Goal: Task Accomplishment & Management: Manage account settings

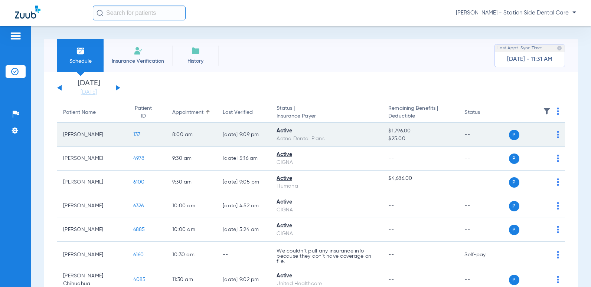
scroll to position [37, 0]
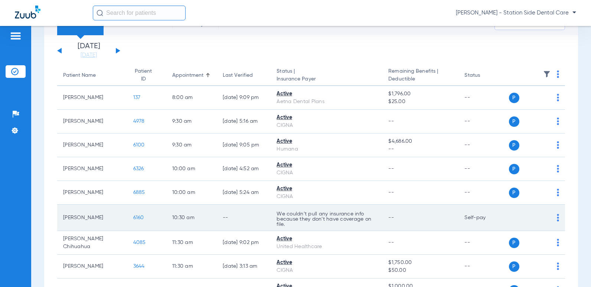
click at [557, 220] on img at bounding box center [558, 217] width 2 height 7
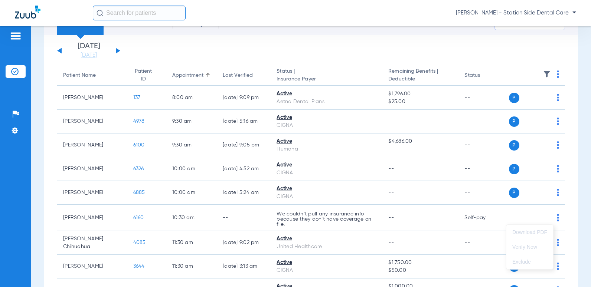
click at [99, 218] on div at bounding box center [295, 143] width 591 height 287
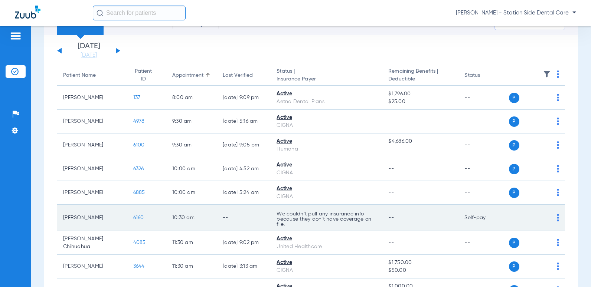
click at [133, 217] on span "6160" at bounding box center [138, 217] width 11 height 5
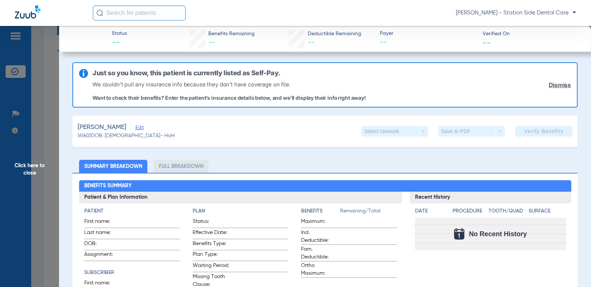
click at [142, 129] on span "Edit" at bounding box center [138, 128] width 7 height 7
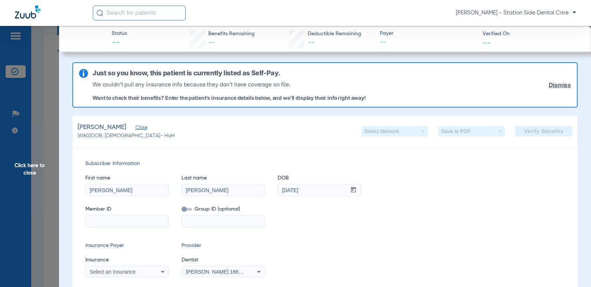
click at [132, 223] on input at bounding box center [127, 222] width 82 height 12
paste input "40702883"
type input "40702883"
drag, startPoint x: 201, startPoint y: 226, endPoint x: 217, endPoint y: 228, distance: 16.9
click at [202, 226] on input at bounding box center [223, 222] width 82 height 12
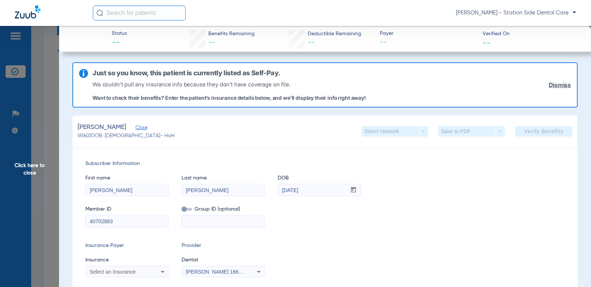
paste input "6001521018"
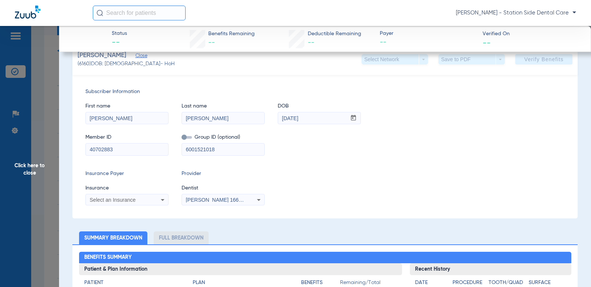
scroll to position [74, 0]
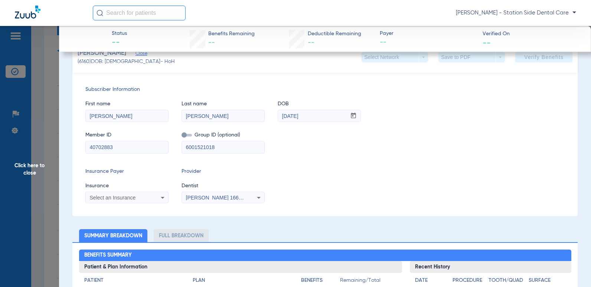
type input "6001521018"
click at [138, 198] on div "Select an Insurance" at bounding box center [120, 197] width 60 height 5
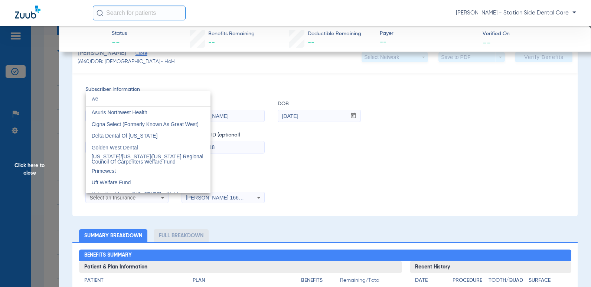
type input "w"
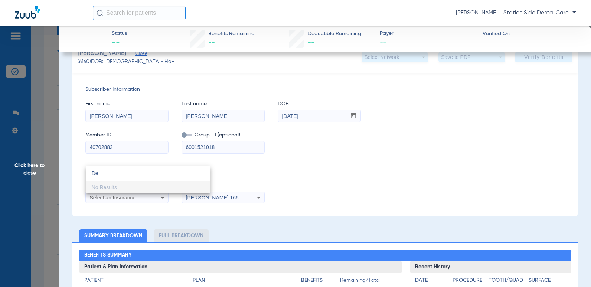
type input "D"
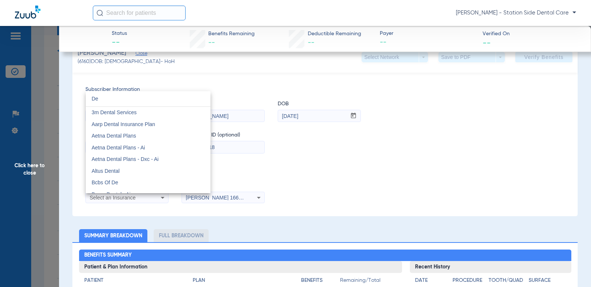
type input "D"
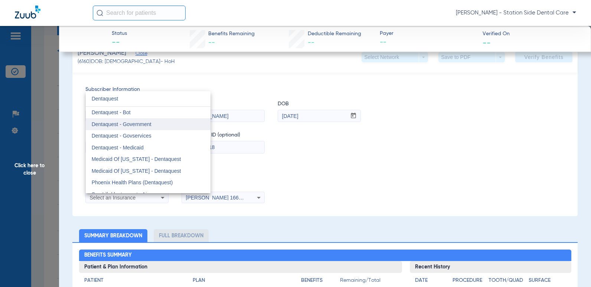
type input "Dentaquest"
click at [125, 122] on span "Dentaquest - Government" at bounding box center [122, 124] width 60 height 6
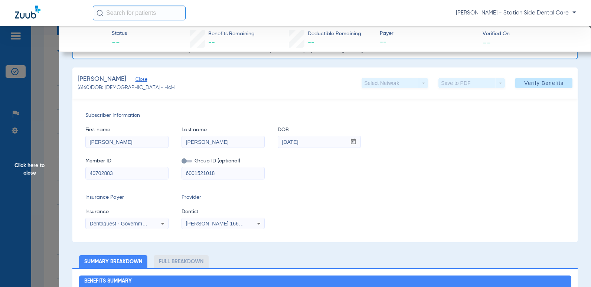
scroll to position [37, 0]
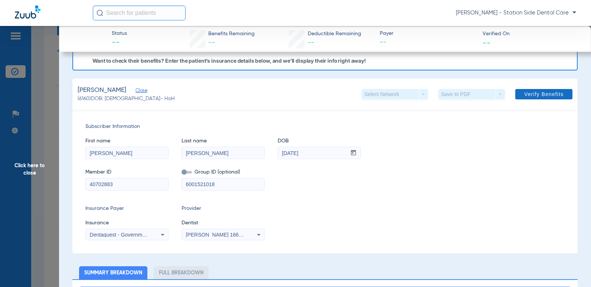
click at [524, 94] on span "Verify Benefits" at bounding box center [543, 94] width 39 height 6
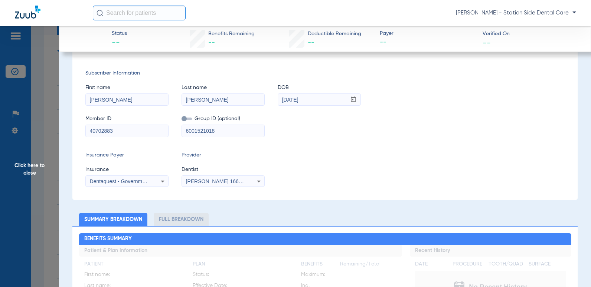
scroll to position [0, 0]
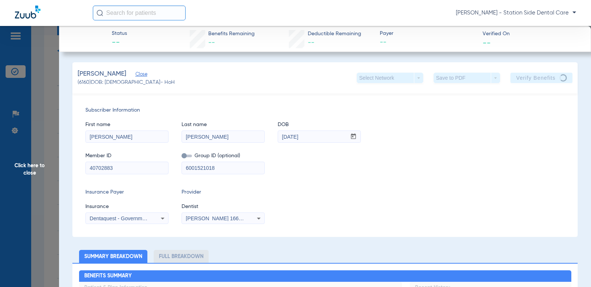
click at [255, 218] on icon at bounding box center [258, 218] width 9 height 9
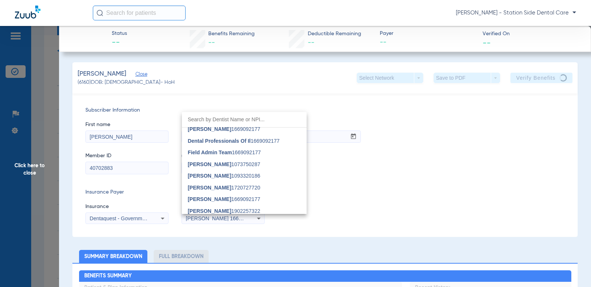
scroll to position [111, 0]
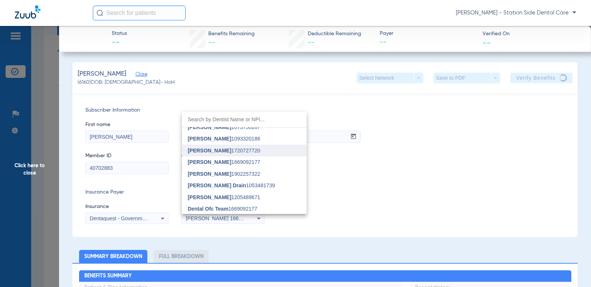
click at [219, 149] on span "Mirza Baig 1720727720" at bounding box center [224, 150] width 72 height 5
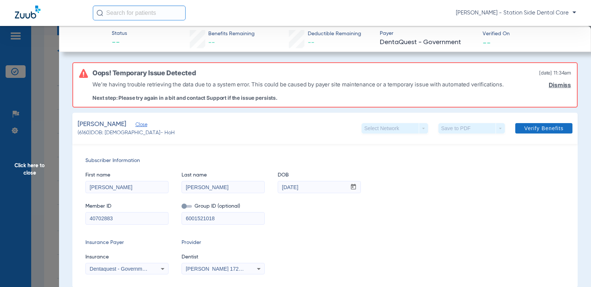
click at [552, 134] on span at bounding box center [543, 129] width 57 height 18
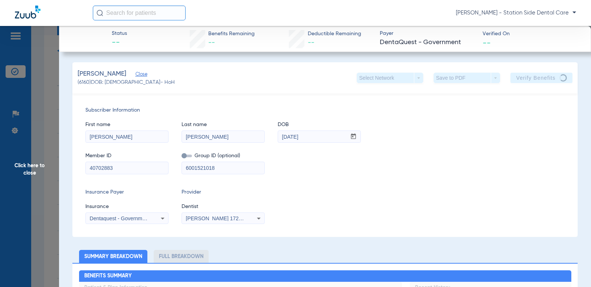
click at [372, 166] on div "Member ID 40702883 Group ID (optional) 6001521018" at bounding box center [324, 159] width 479 height 29
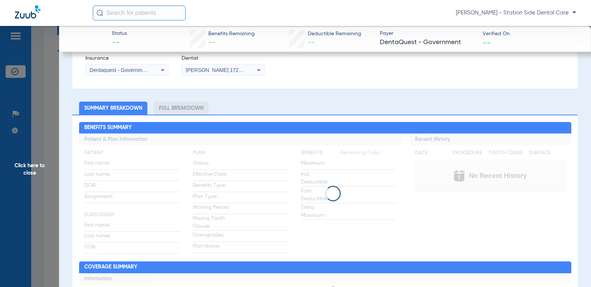
scroll to position [0, 0]
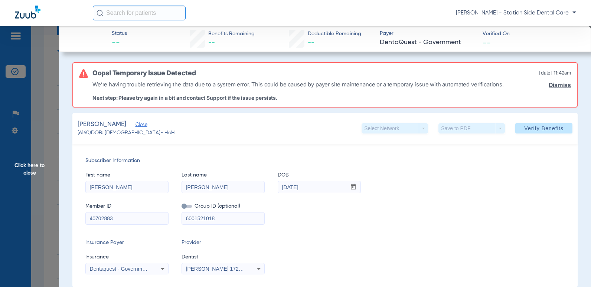
click at [549, 82] on link "Dismiss" at bounding box center [560, 85] width 22 height 7
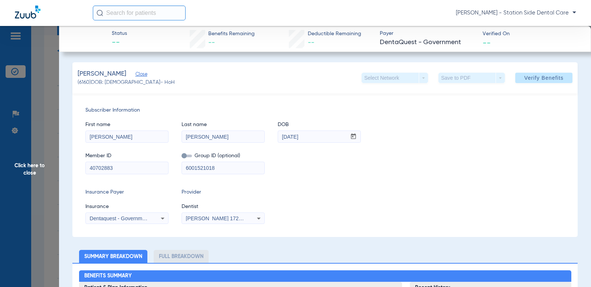
click at [32, 168] on span "Click here to close" at bounding box center [29, 169] width 59 height 287
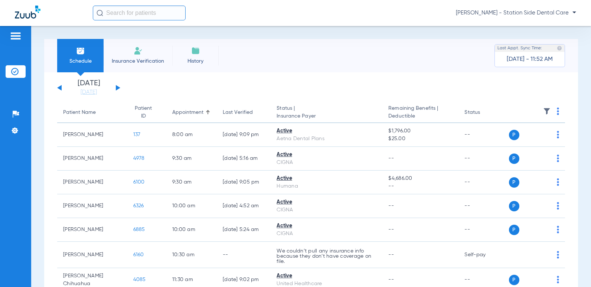
click at [78, 62] on span "Schedule" at bounding box center [80, 61] width 35 height 7
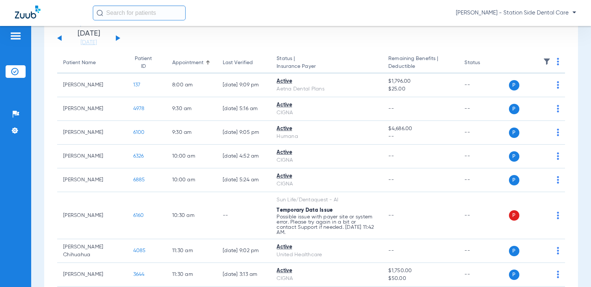
scroll to position [111, 0]
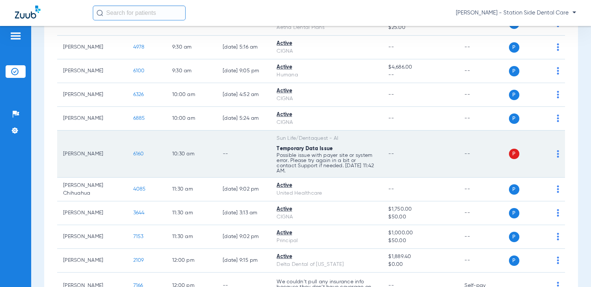
click at [557, 154] on img at bounding box center [558, 153] width 2 height 7
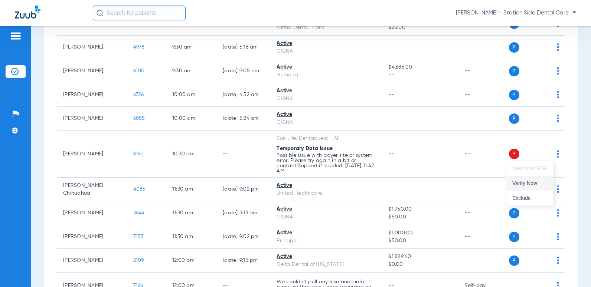
click at [536, 185] on span "Verify Now" at bounding box center [529, 183] width 35 height 5
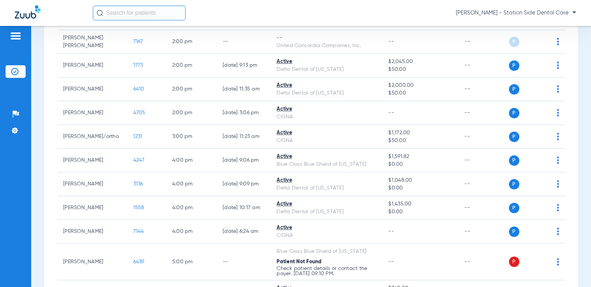
scroll to position [378, 0]
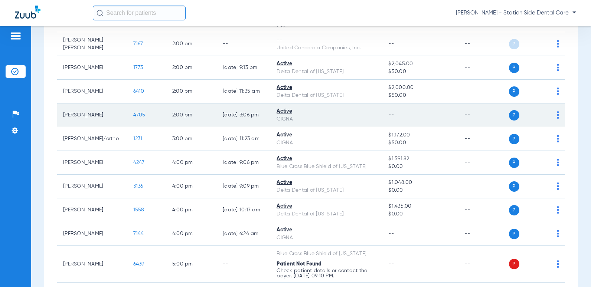
click at [557, 118] on img at bounding box center [558, 114] width 2 height 7
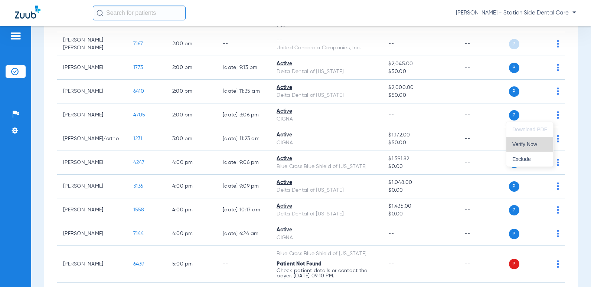
click at [547, 142] on span "Verify Now" at bounding box center [529, 144] width 35 height 5
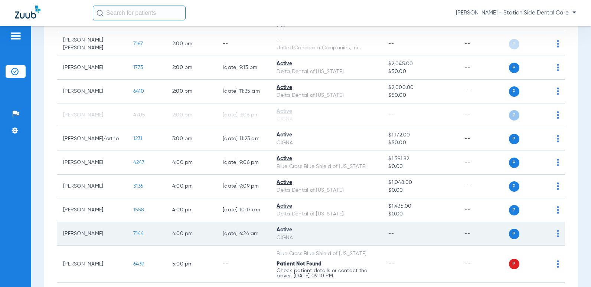
click at [557, 238] on span at bounding box center [558, 235] width 2 height 5
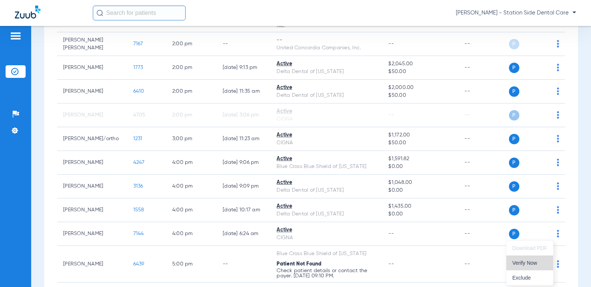
click at [535, 263] on span "Verify Now" at bounding box center [529, 263] width 35 height 5
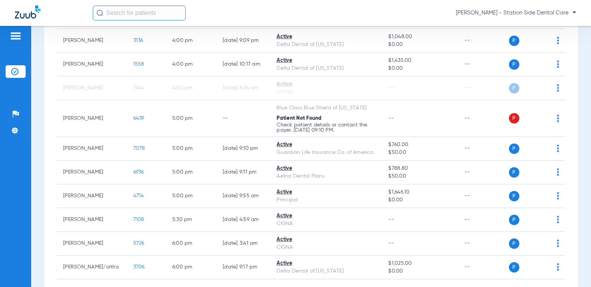
scroll to position [564, 0]
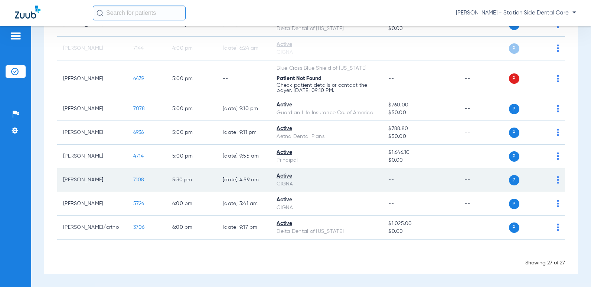
click at [553, 181] on td "P S" at bounding box center [537, 181] width 56 height 24
click at [555, 182] on td "P S" at bounding box center [537, 181] width 56 height 24
click at [557, 182] on img at bounding box center [558, 179] width 2 height 7
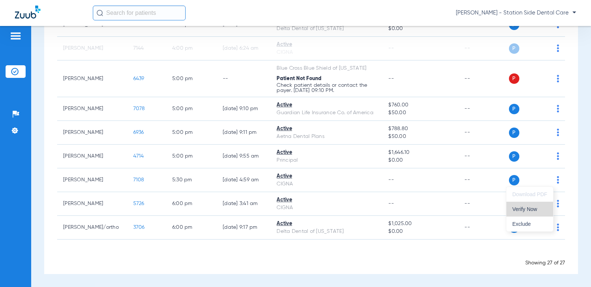
click at [531, 203] on button "Verify Now" at bounding box center [529, 209] width 47 height 15
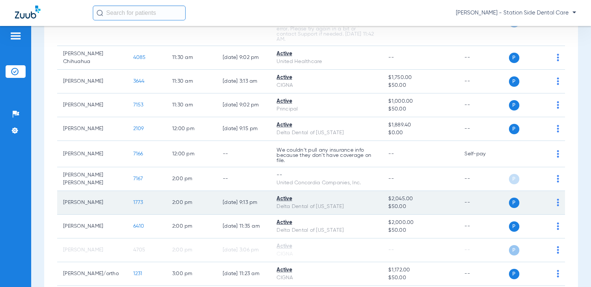
scroll to position [230, 0]
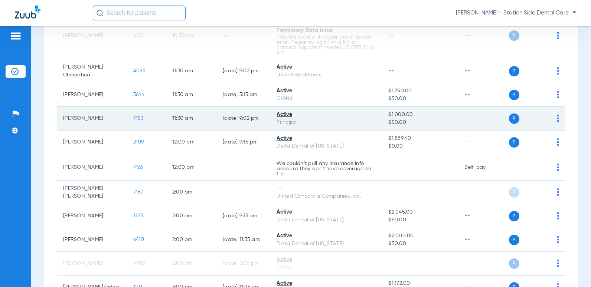
click at [509, 119] on span "P" at bounding box center [514, 119] width 10 height 10
click at [133, 117] on span "7153" at bounding box center [138, 118] width 10 height 5
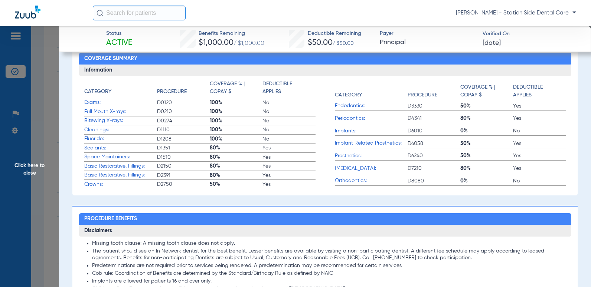
scroll to position [0, 0]
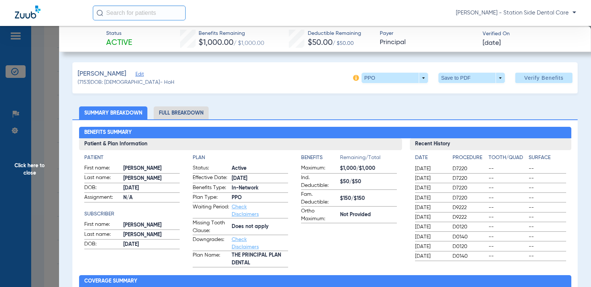
click at [32, 173] on span "Click here to close" at bounding box center [29, 169] width 59 height 287
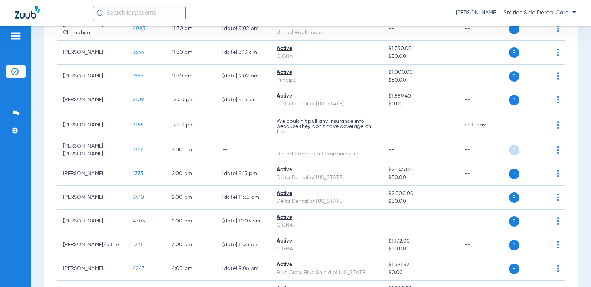
scroll to position [260, 0]
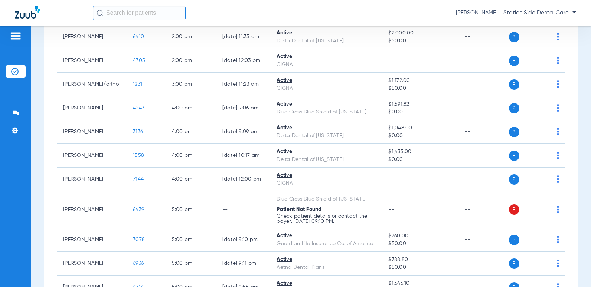
scroll to position [445, 0]
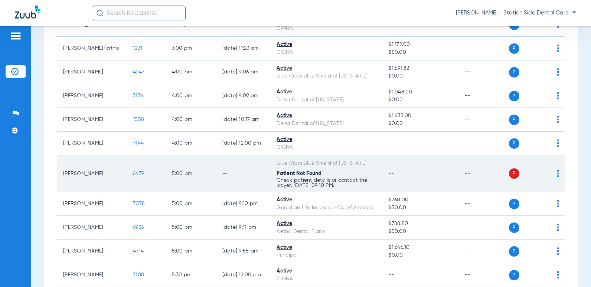
click at [557, 175] on img at bounding box center [558, 173] width 2 height 7
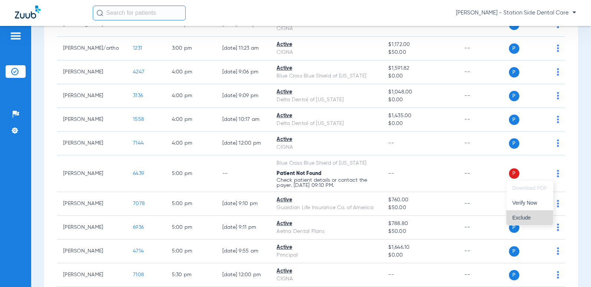
click at [529, 216] on span "Exclude" at bounding box center [529, 217] width 35 height 5
click at [529, 216] on td "P S" at bounding box center [537, 228] width 56 height 24
drag, startPoint x: 529, startPoint y: 216, endPoint x: 574, endPoint y: 145, distance: 84.4
click at [574, 145] on div "Schedule Insurance Verification History Last Appt. Sync Time: Today - 12:50 PM …" at bounding box center [311, 156] width 560 height 261
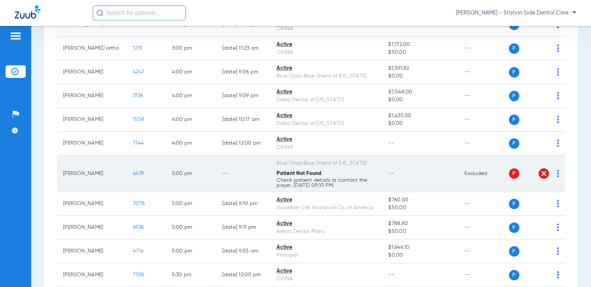
click at [540, 174] on img at bounding box center [543, 173] width 7 height 7
click at [557, 175] on img at bounding box center [558, 173] width 2 height 7
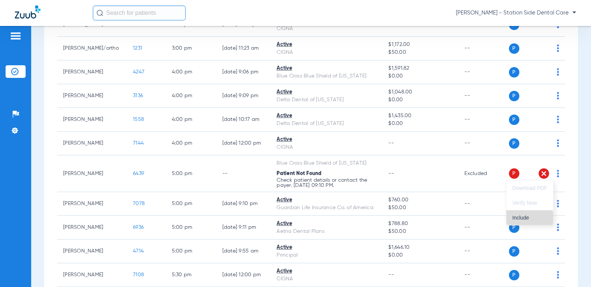
click at [528, 220] on span "Include" at bounding box center [529, 217] width 35 height 5
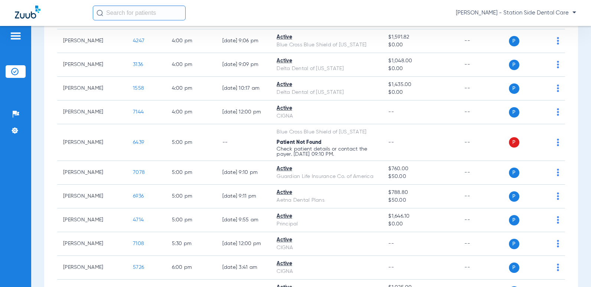
scroll to position [540, 0]
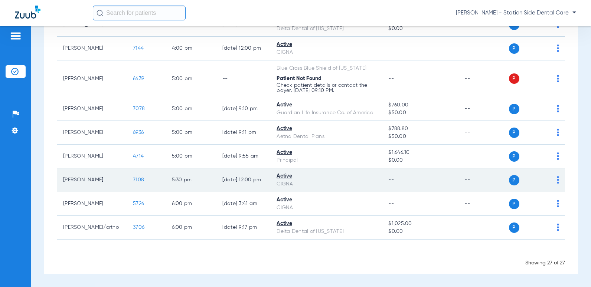
click at [557, 180] on img at bounding box center [558, 179] width 2 height 7
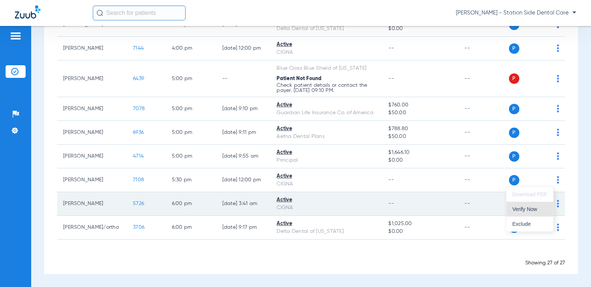
click at [538, 209] on span "Verify Now" at bounding box center [529, 209] width 35 height 5
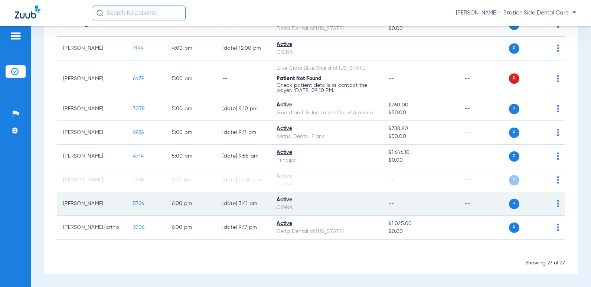
click at [557, 203] on img at bounding box center [558, 203] width 2 height 7
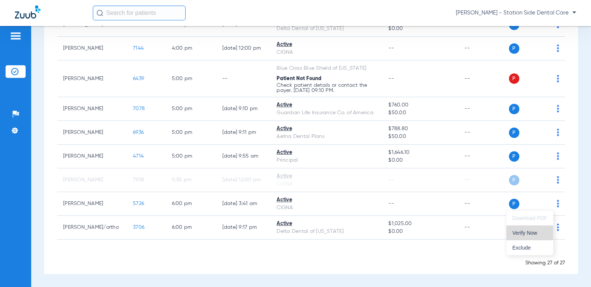
click at [537, 234] on span "Verify Now" at bounding box center [529, 232] width 35 height 5
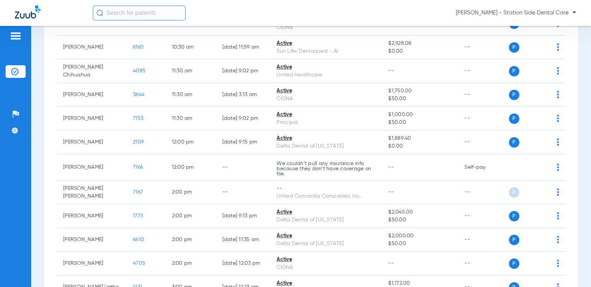
scroll to position [0, 0]
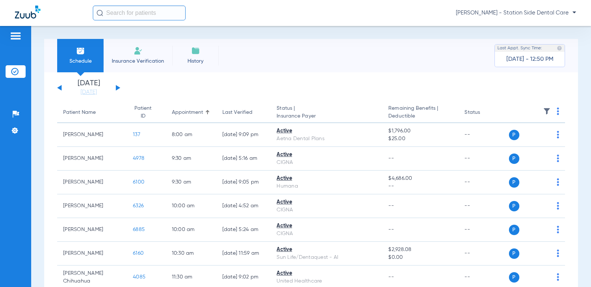
click at [115, 88] on div "Sunday 08-03-2025 Monday 08-04-2025 Tuesday 08-05-2025 Wednesday 08-06-2025 Thu…" at bounding box center [88, 88] width 63 height 16
click at [117, 89] on button at bounding box center [118, 88] width 4 height 6
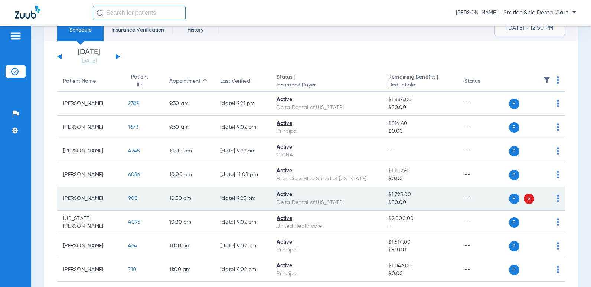
scroll to position [111, 0]
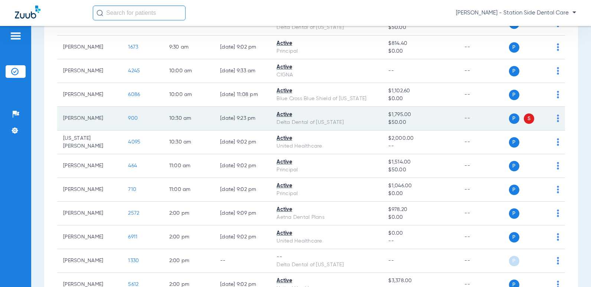
click at [557, 120] on img at bounding box center [558, 118] width 2 height 7
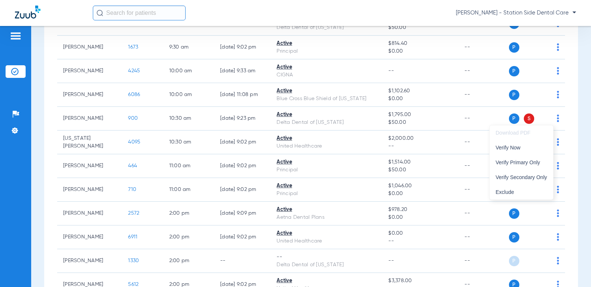
drag, startPoint x: 516, startPoint y: 148, endPoint x: 573, endPoint y: 93, distance: 78.7
click at [573, 93] on div "Download PDF Verify Now Verify Primary Only Verify Secondary Only Exclude" at bounding box center [295, 143] width 591 height 287
click at [574, 93] on div at bounding box center [295, 143] width 591 height 287
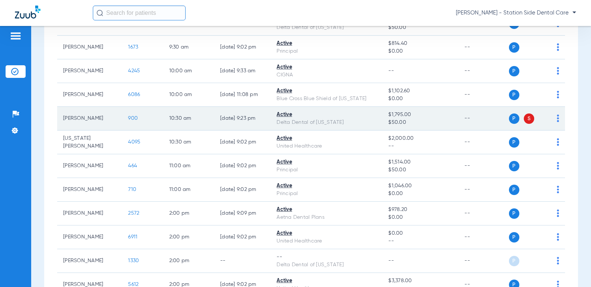
click at [524, 121] on span "S" at bounding box center [529, 119] width 10 height 10
click at [557, 119] on img at bounding box center [558, 118] width 2 height 7
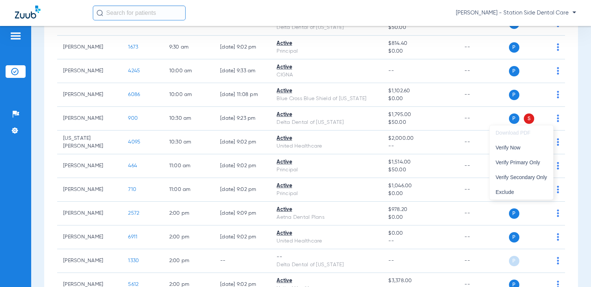
click at [577, 107] on div at bounding box center [295, 143] width 591 height 287
